Goal: Task Accomplishment & Management: Complete application form

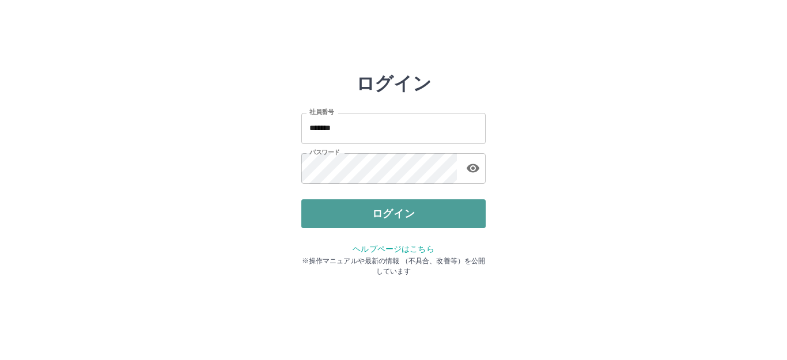
click at [438, 213] on button "ログイン" at bounding box center [393, 213] width 184 height 29
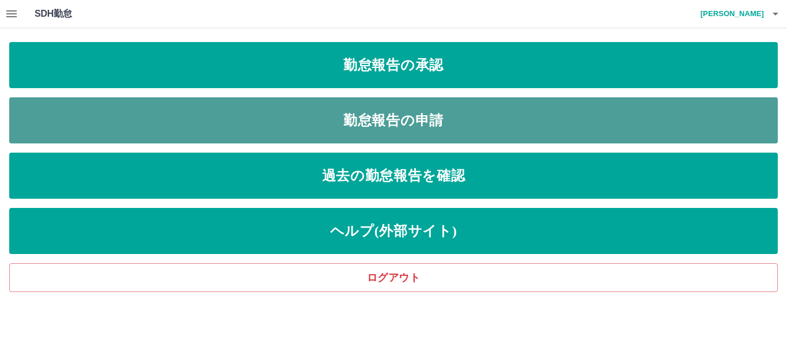
click at [372, 106] on link "勤怠報告の申請" at bounding box center [393, 120] width 768 height 46
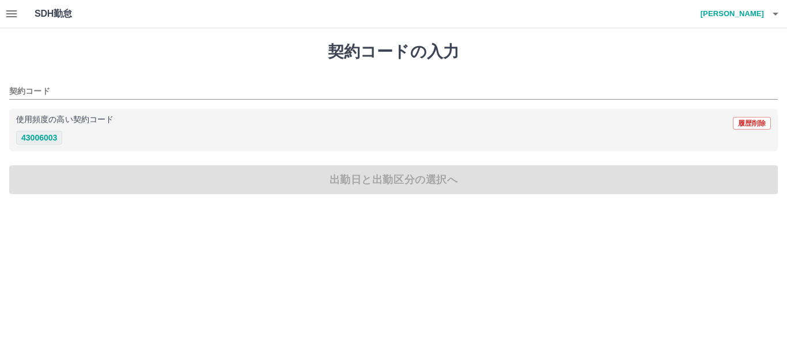
click at [58, 135] on button "43006003" at bounding box center [39, 138] width 46 height 14
type input "********"
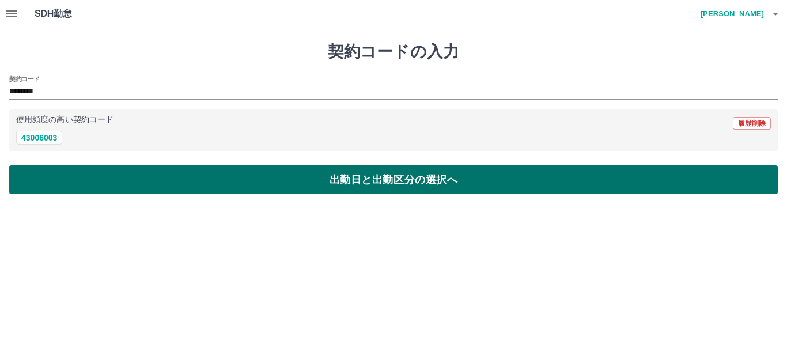
click at [50, 174] on button "出勤日と出勤区分の選択へ" at bounding box center [393, 179] width 768 height 29
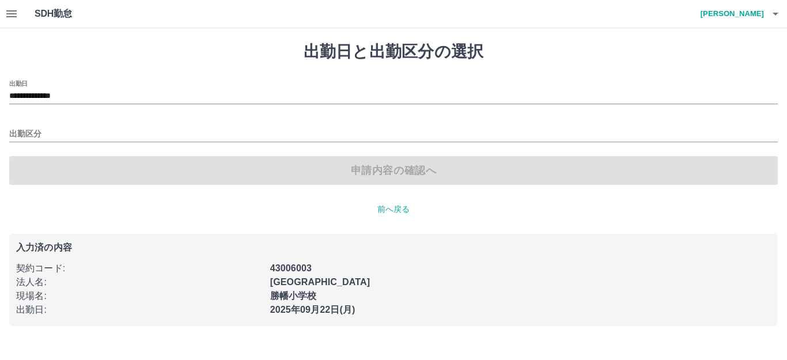
click at [95, 118] on div "出勤区分" at bounding box center [393, 130] width 768 height 24
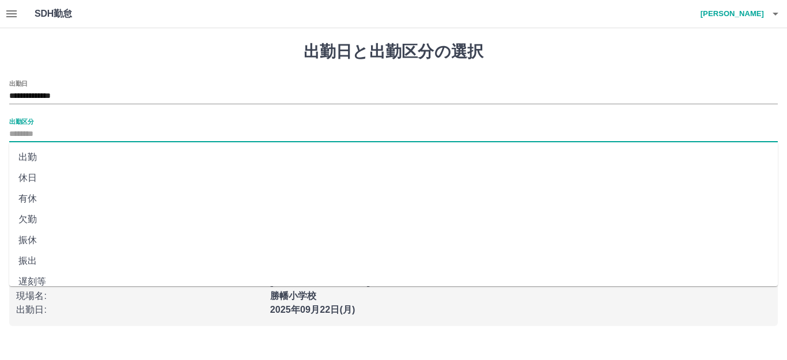
click at [89, 127] on input "出勤区分" at bounding box center [393, 134] width 768 height 14
click at [79, 150] on li "出勤" at bounding box center [393, 157] width 768 height 21
type input "**"
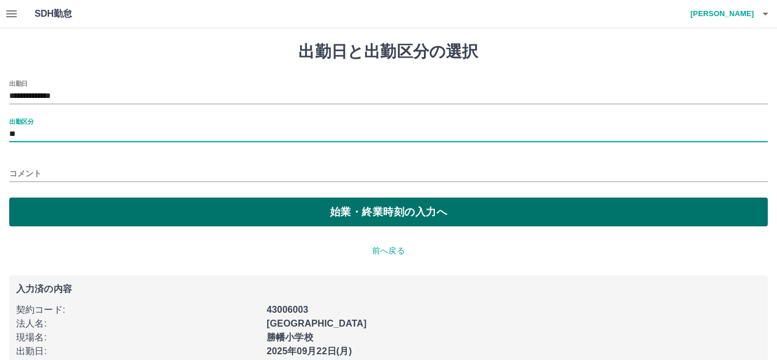
click at [69, 203] on button "始業・終業時刻の入力へ" at bounding box center [388, 212] width 759 height 29
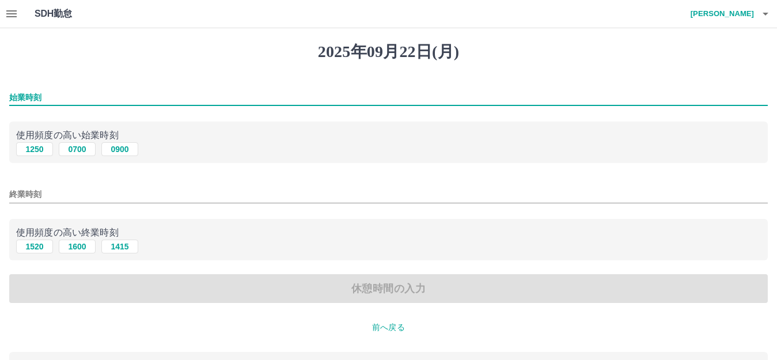
click at [94, 96] on input "始業時刻" at bounding box center [388, 97] width 759 height 17
type input "****"
click at [62, 193] on input "終業時刻" at bounding box center [388, 194] width 759 height 17
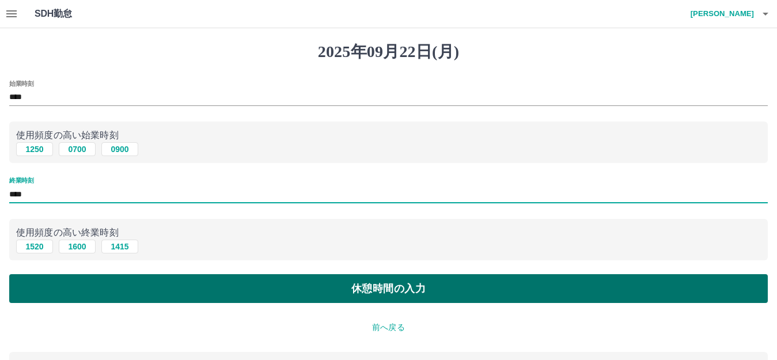
type input "****"
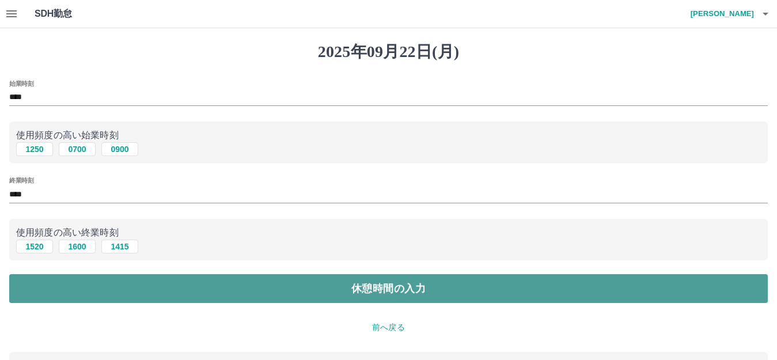
click at [75, 298] on button "休憩時間の入力" at bounding box center [388, 288] width 759 height 29
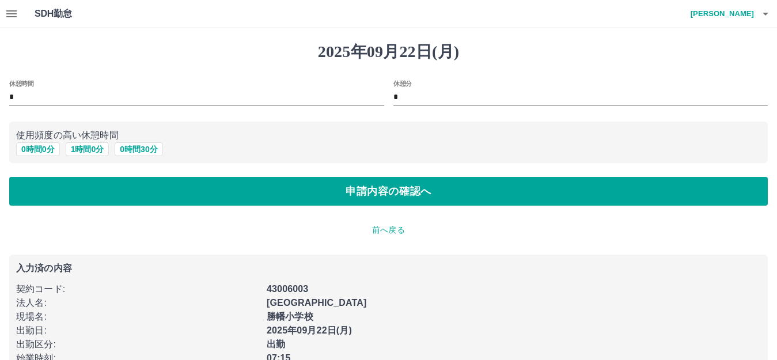
click at [75, 90] on input "*" at bounding box center [196, 97] width 375 height 17
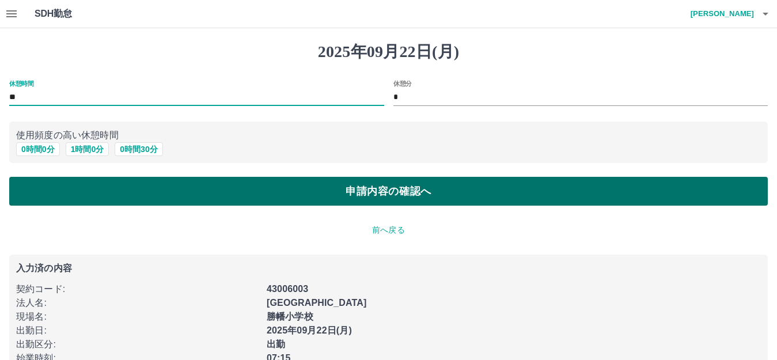
click at [79, 193] on button "申請内容の確認へ" at bounding box center [388, 191] width 759 height 29
type input "*"
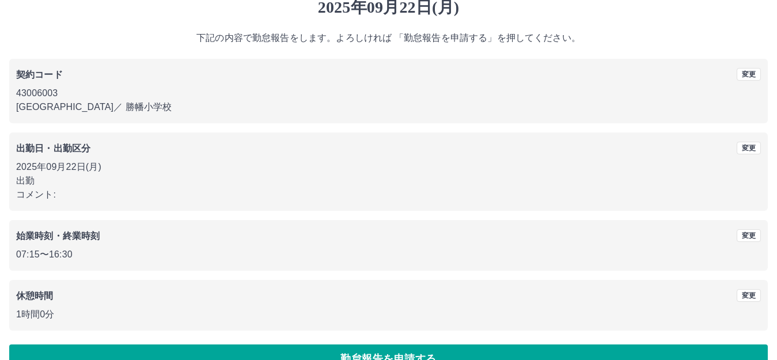
scroll to position [71, 0]
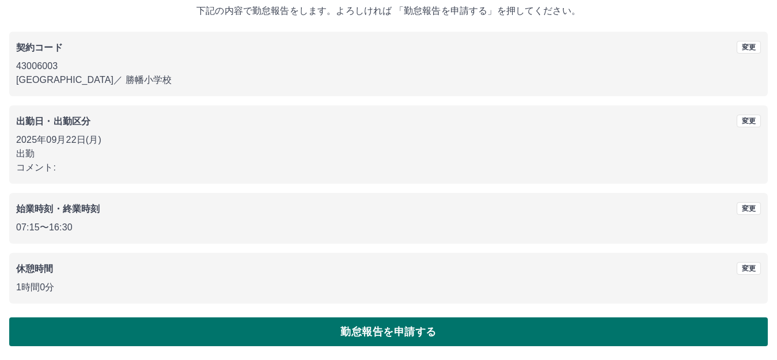
click at [204, 327] on button "勤怠報告を申請する" at bounding box center [388, 331] width 759 height 29
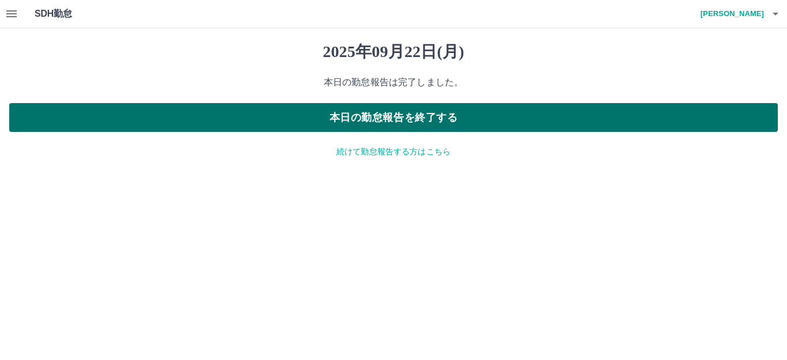
click at [365, 118] on button "本日の勤怠報告を終了する" at bounding box center [393, 117] width 768 height 29
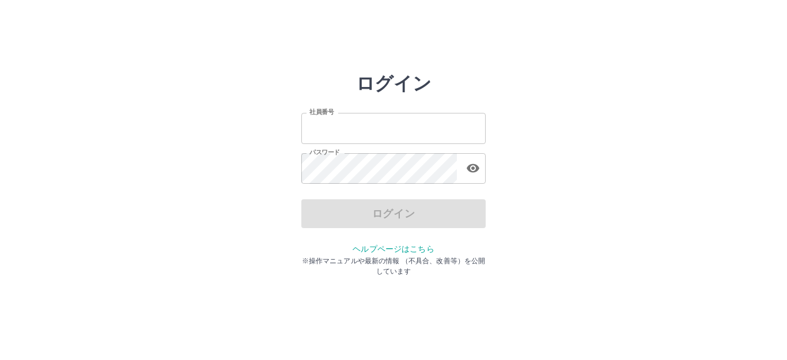
type input "*******"
click at [367, 215] on div "ログイン" at bounding box center [393, 213] width 184 height 29
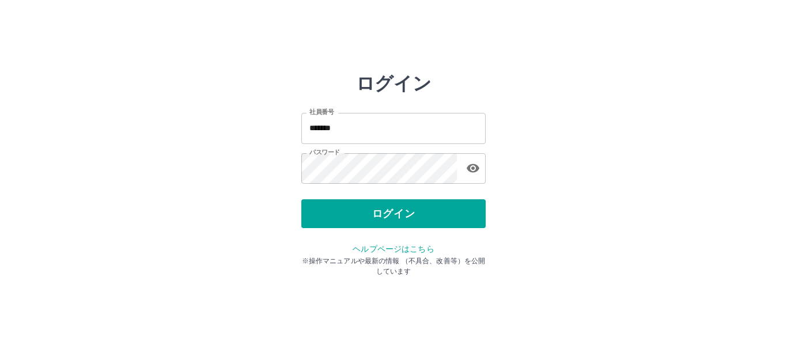
click at [379, 193] on div "ログイン 社員番号 ******* 社員番号 パスワード パスワード ログイン ヘルプページはこちら ※操作マニュアルや最新の情報 （不具合、改善等）を公開し…" at bounding box center [393, 165] width 184 height 184
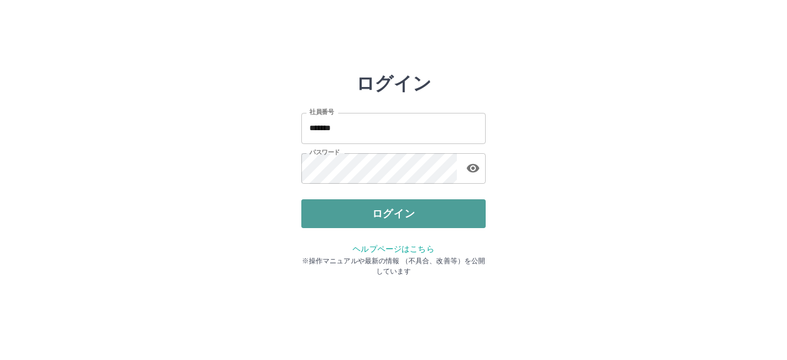
click at [408, 210] on button "ログイン" at bounding box center [393, 213] width 184 height 29
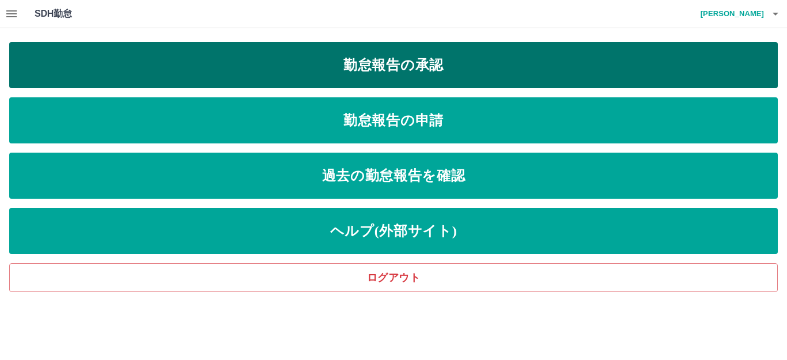
click at [414, 70] on link "勤怠報告の承認" at bounding box center [393, 65] width 768 height 46
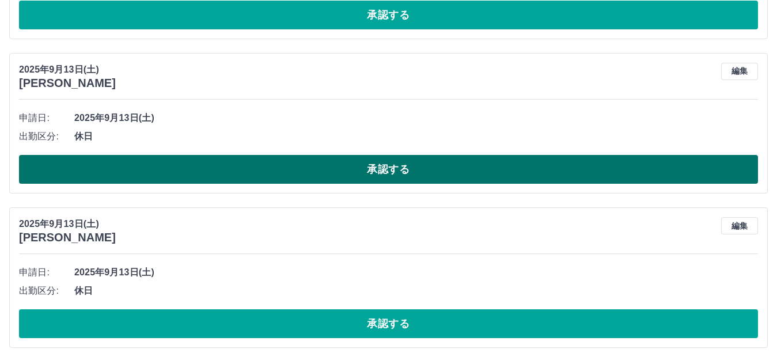
scroll to position [2306, 0]
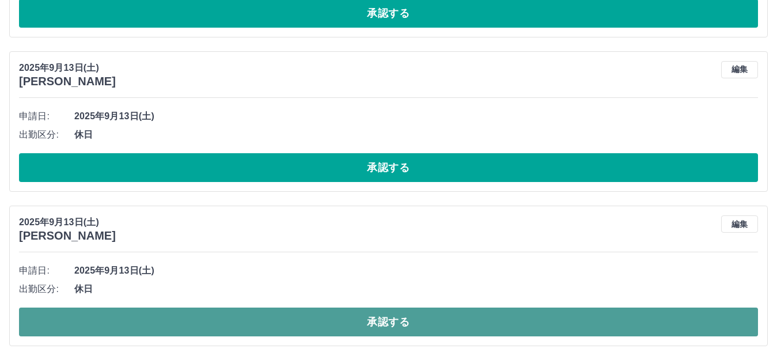
click at [225, 314] on button "承認する" at bounding box center [388, 322] width 739 height 29
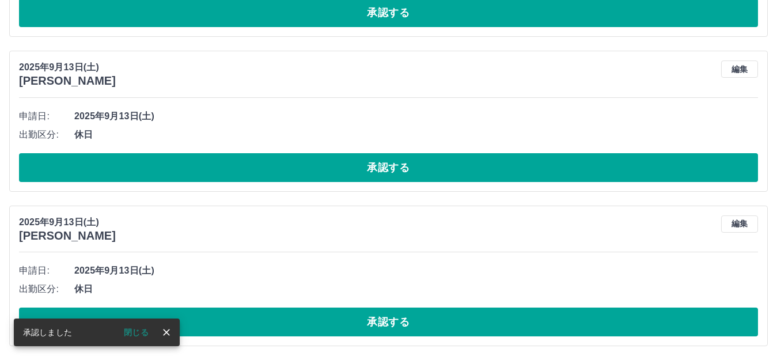
scroll to position [2152, 0]
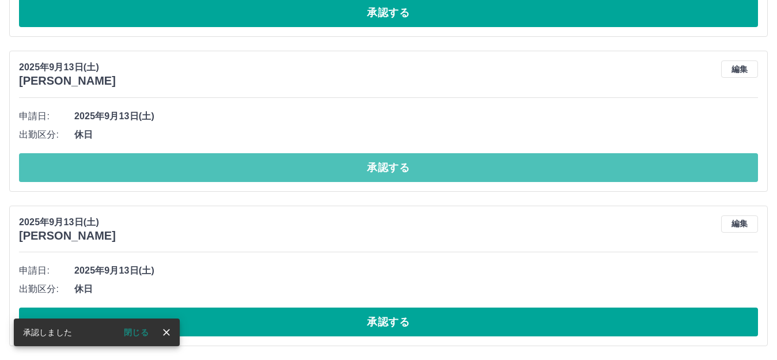
click at [266, 173] on button "承認する" at bounding box center [388, 167] width 739 height 29
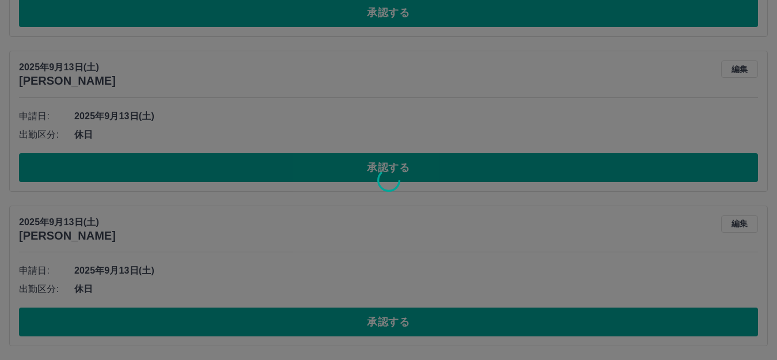
scroll to position [1997, 0]
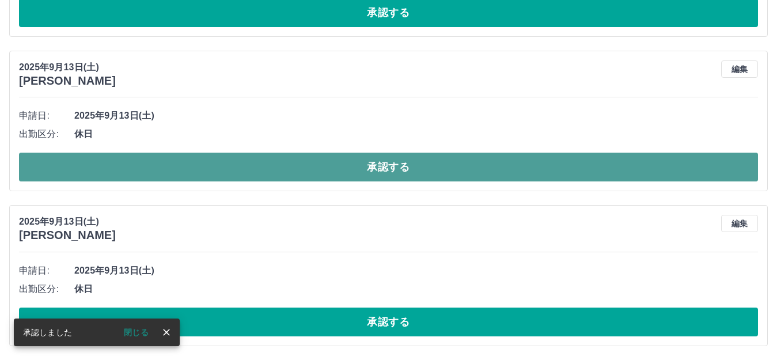
click at [352, 177] on button "承認する" at bounding box center [388, 167] width 739 height 29
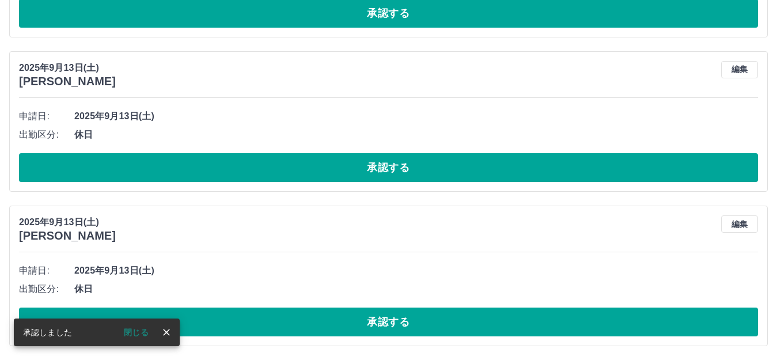
scroll to position [1843, 0]
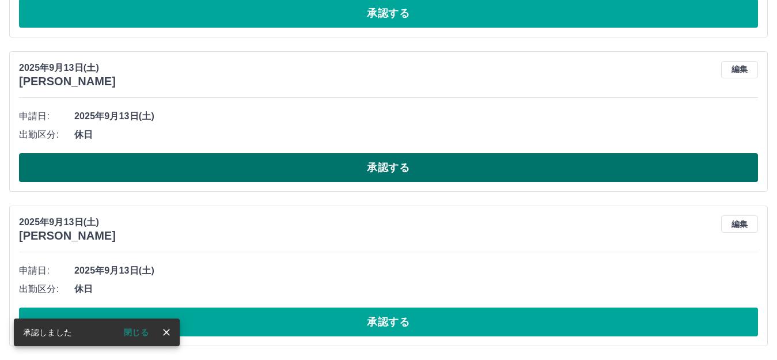
click at [355, 179] on button "承認する" at bounding box center [388, 167] width 739 height 29
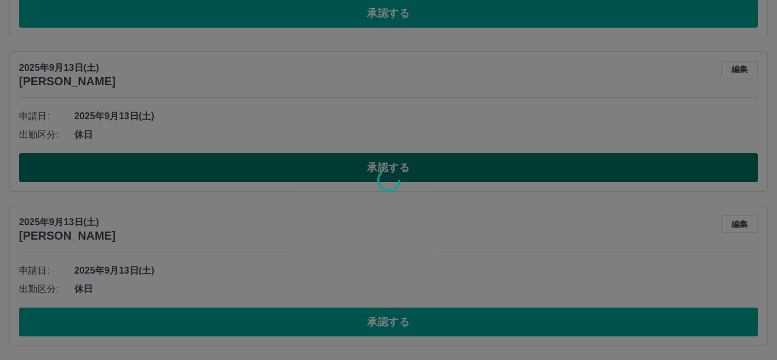
scroll to position [1688, 0]
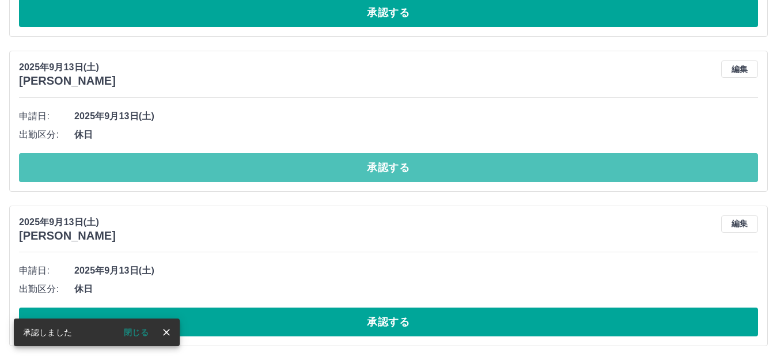
click at [355, 180] on button "承認する" at bounding box center [388, 167] width 739 height 29
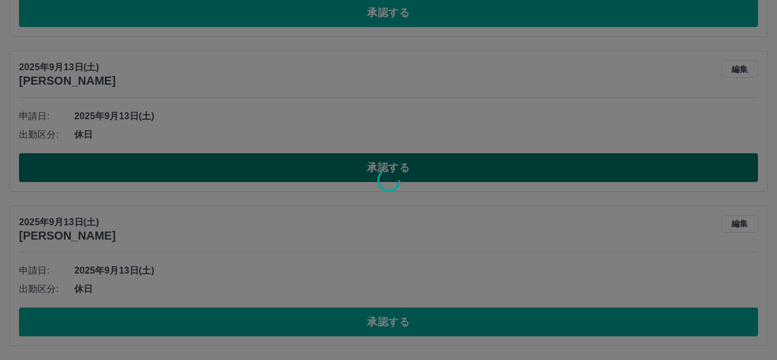
scroll to position [1534, 0]
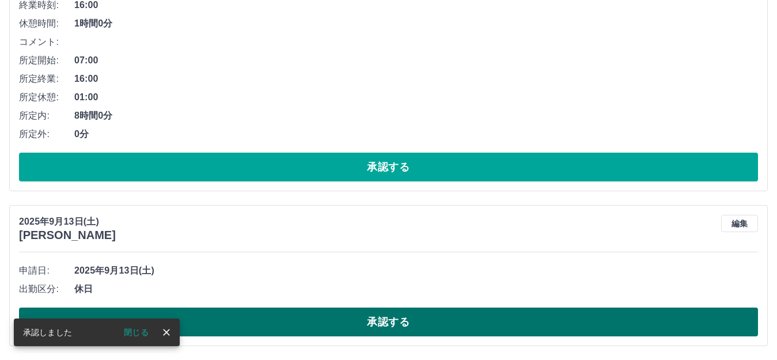
click at [318, 326] on button "承認する" at bounding box center [388, 322] width 739 height 29
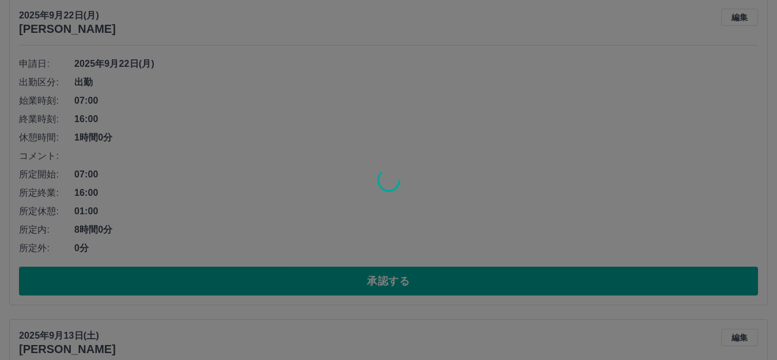
scroll to position [1379, 0]
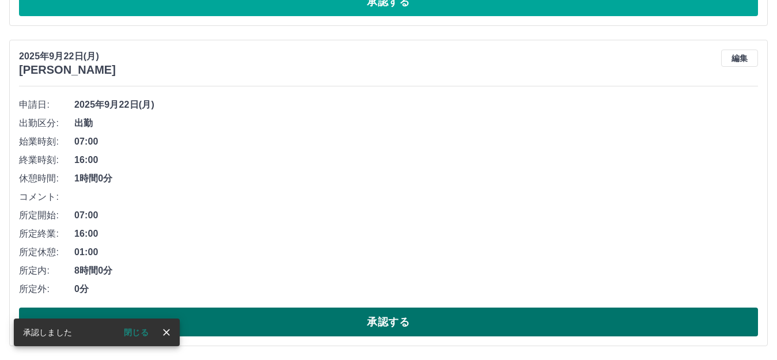
click at [285, 320] on button "承認する" at bounding box center [388, 322] width 739 height 29
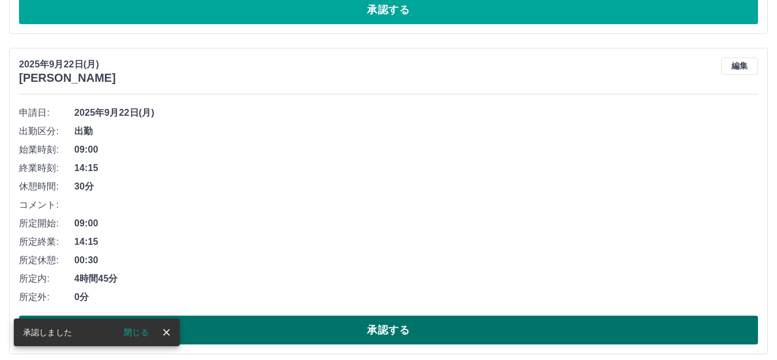
scroll to position [1059, 0]
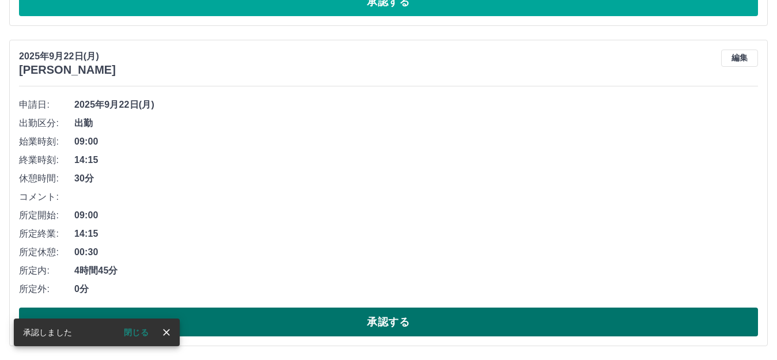
click at [315, 316] on button "承認する" at bounding box center [388, 322] width 739 height 29
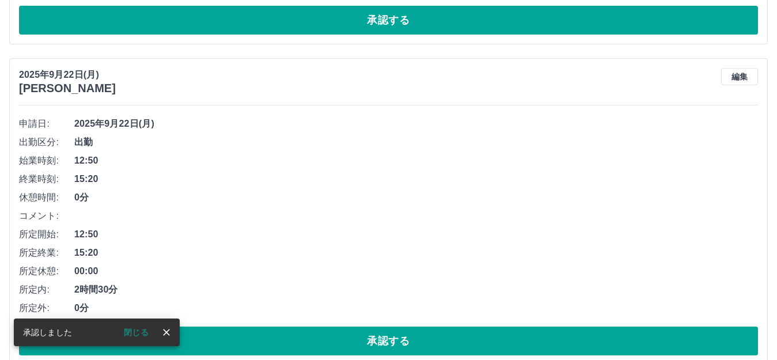
scroll to position [738, 0]
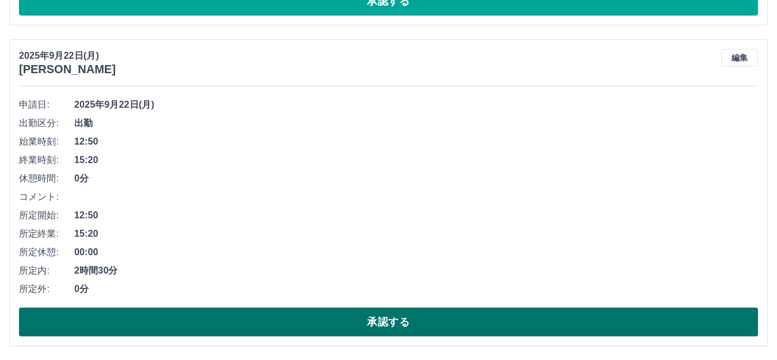
click at [309, 328] on button "承認する" at bounding box center [388, 322] width 739 height 29
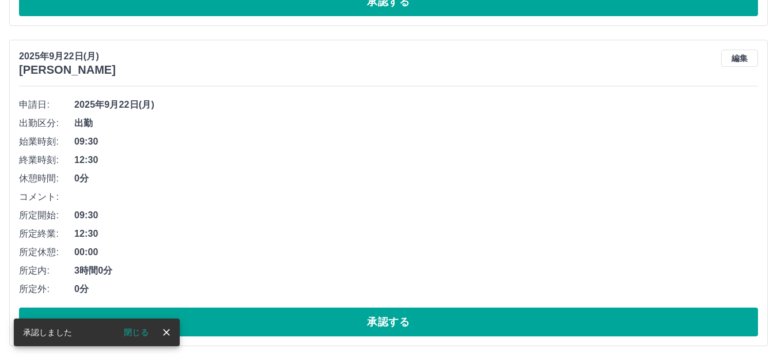
scroll to position [418, 0]
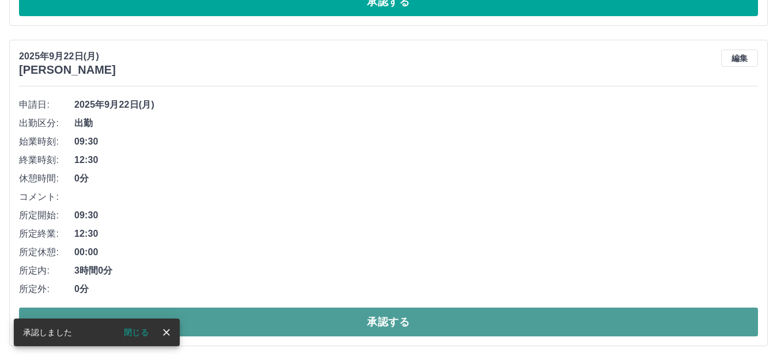
click at [305, 322] on button "承認する" at bounding box center [388, 322] width 739 height 29
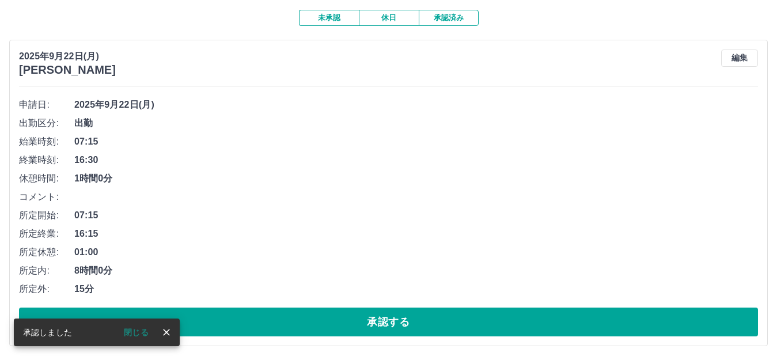
scroll to position [97, 0]
